Goal: Information Seeking & Learning: Check status

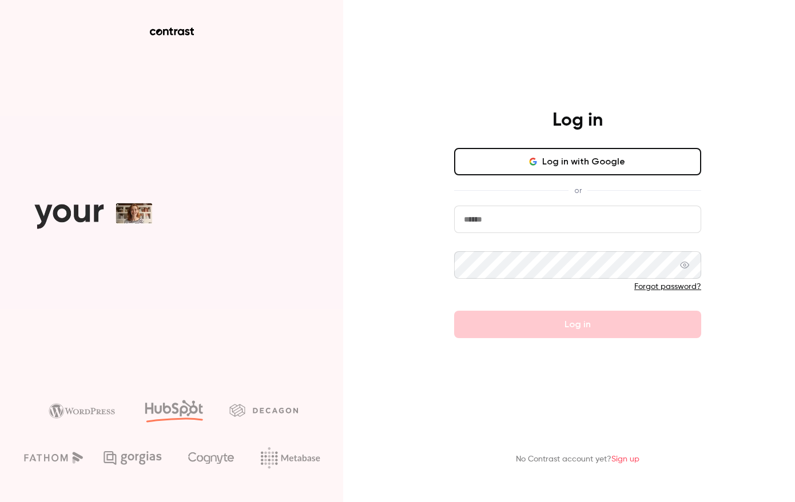
click at [569, 185] on div "Log in with Google or Forgot password? Log in" at bounding box center [577, 243] width 247 height 190
click at [572, 171] on button "Log in with Google" at bounding box center [577, 161] width 247 height 27
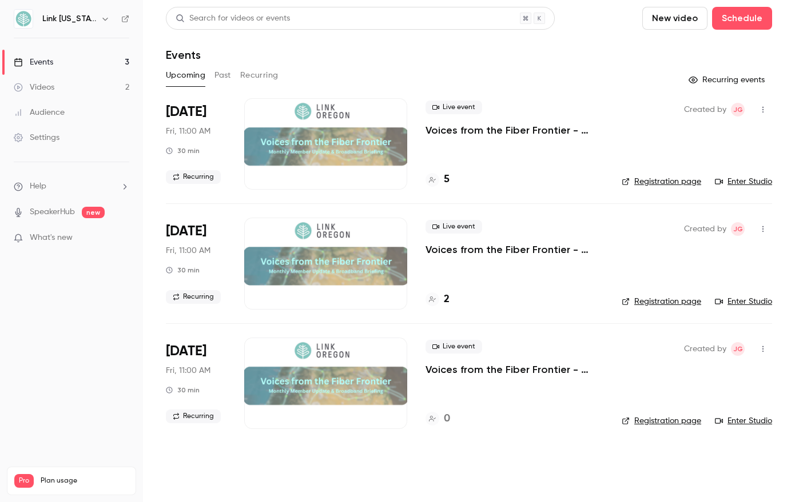
click at [366, 141] on div at bounding box center [325, 143] width 163 height 91
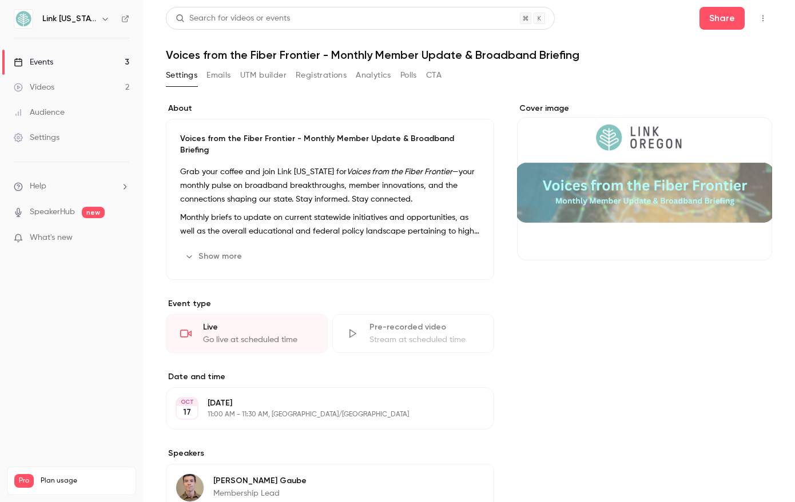
click at [381, 74] on button "Analytics" at bounding box center [373, 75] width 35 height 18
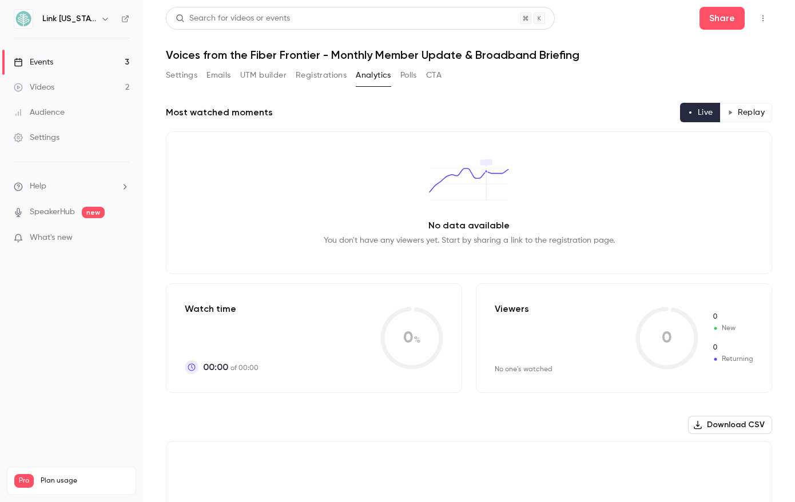
click at [56, 62] on link "Events 3" at bounding box center [71, 62] width 143 height 25
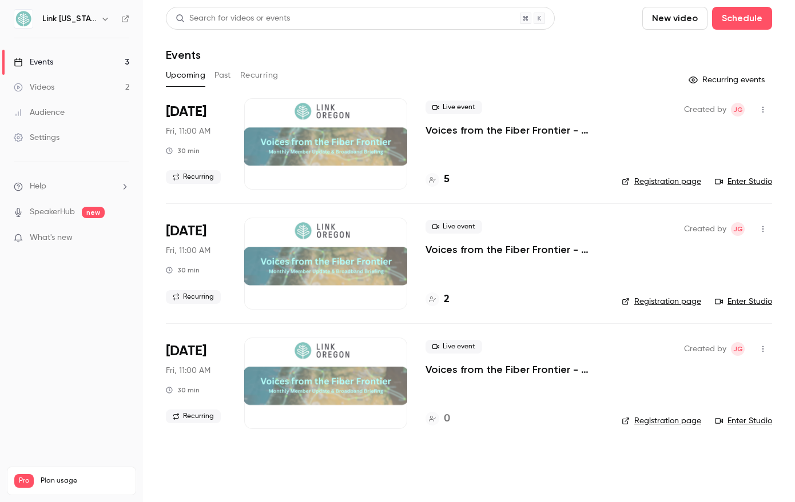
click at [218, 77] on button "Past" at bounding box center [222, 75] width 17 height 18
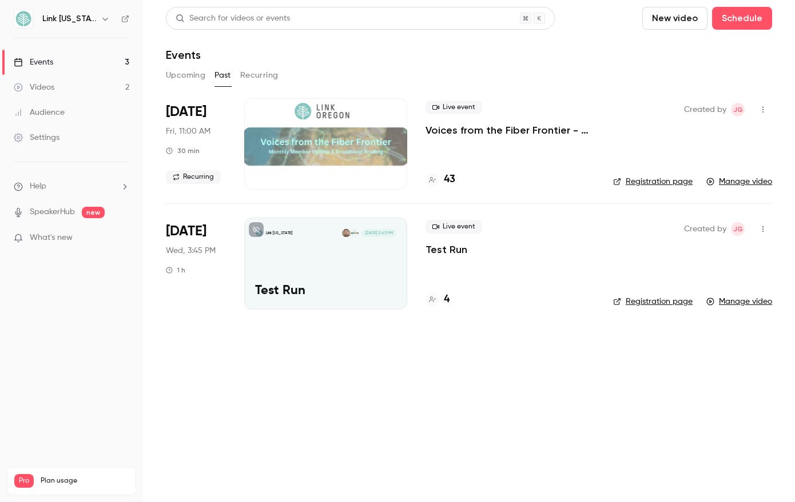
click at [316, 137] on div at bounding box center [325, 143] width 163 height 91
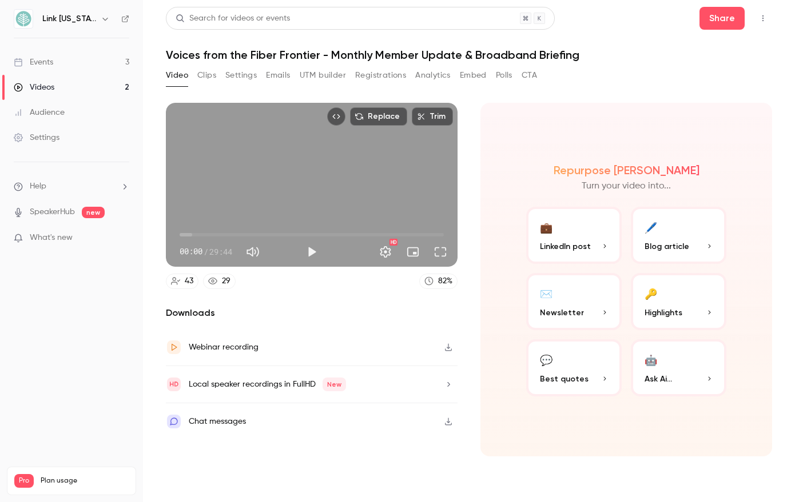
click at [422, 74] on button "Analytics" at bounding box center [432, 75] width 35 height 18
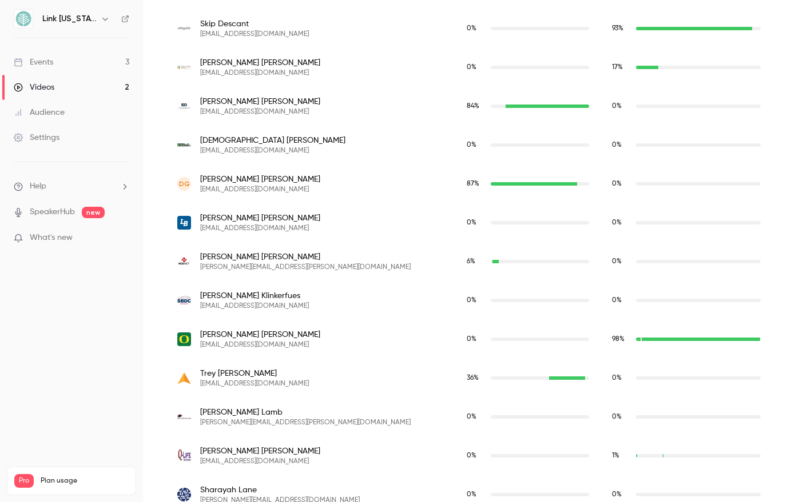
scroll to position [764, 0]
